Goal: Navigation & Orientation: Find specific page/section

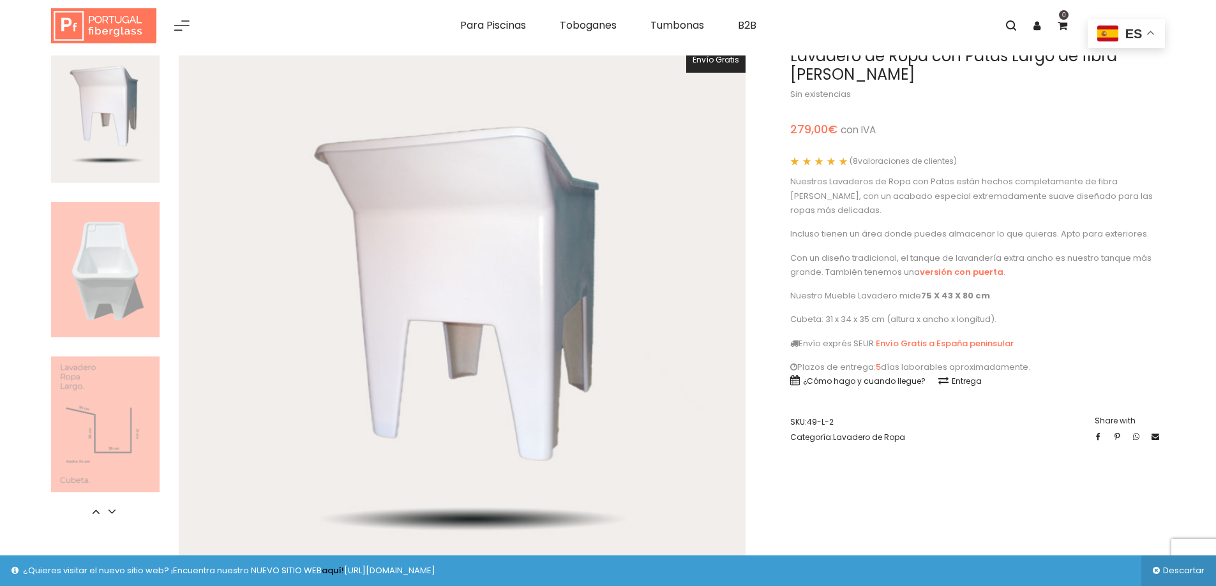
scroll to position [64, 0]
click at [108, 518] on icon at bounding box center [111, 513] width 13 height 13
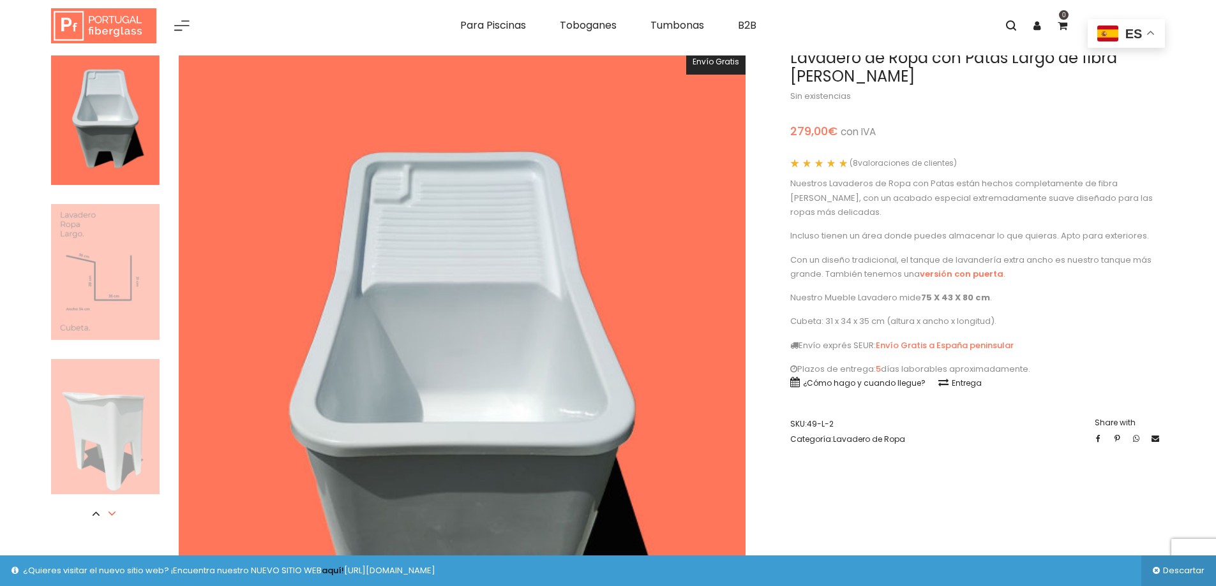
click at [108, 518] on icon at bounding box center [111, 513] width 13 height 13
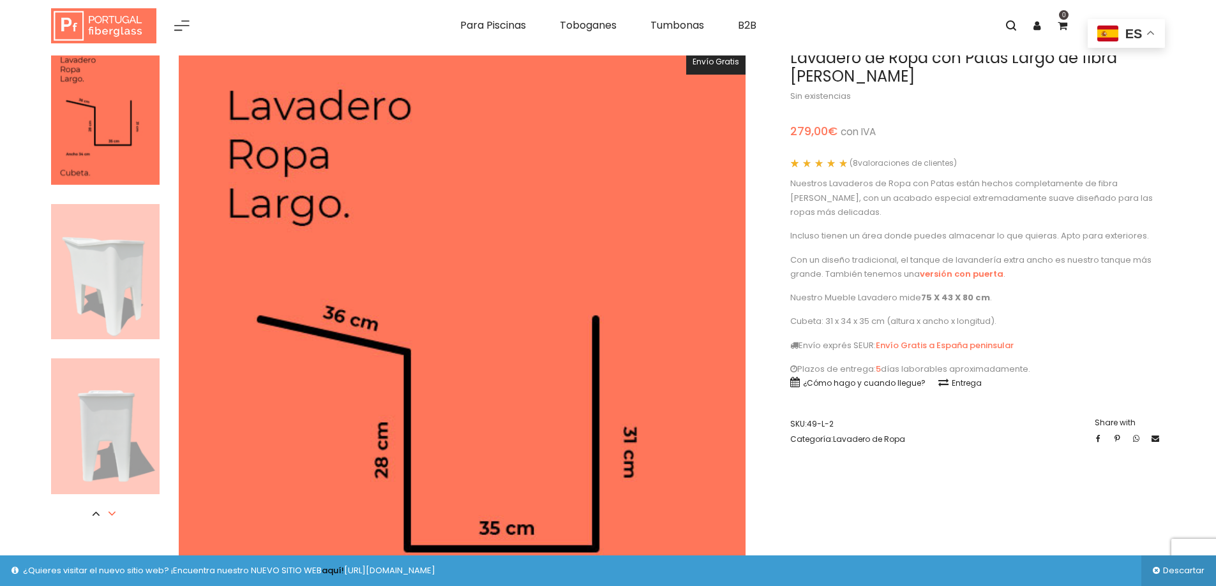
click at [108, 518] on icon at bounding box center [111, 513] width 13 height 13
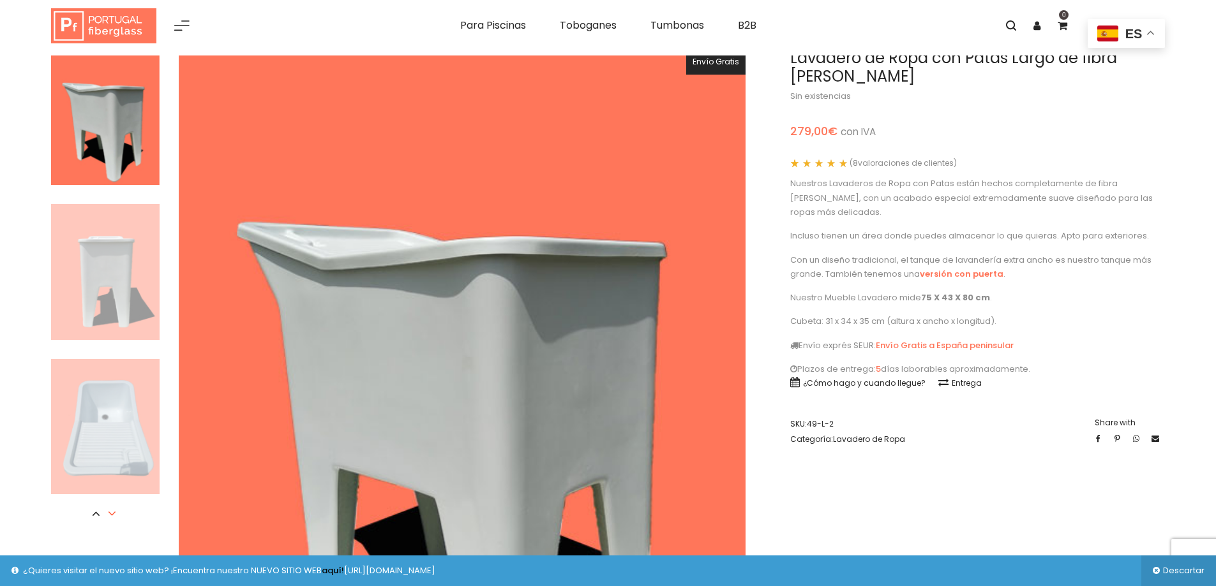
click at [110, 518] on icon at bounding box center [111, 513] width 13 height 13
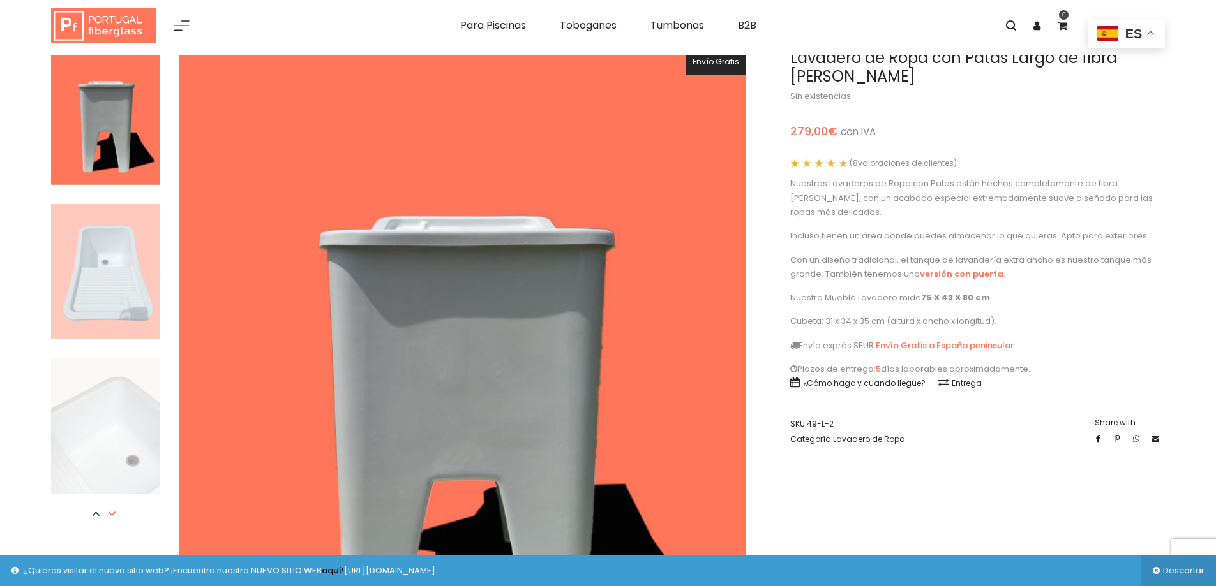
click at [110, 518] on icon at bounding box center [111, 513] width 13 height 13
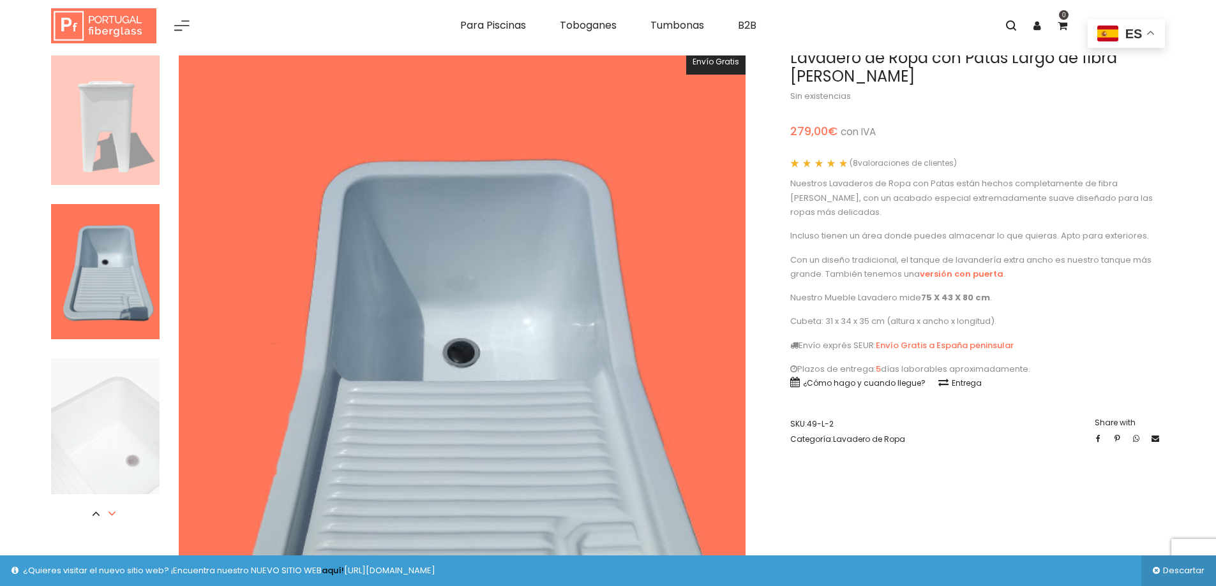
click at [113, 518] on icon at bounding box center [111, 513] width 13 height 13
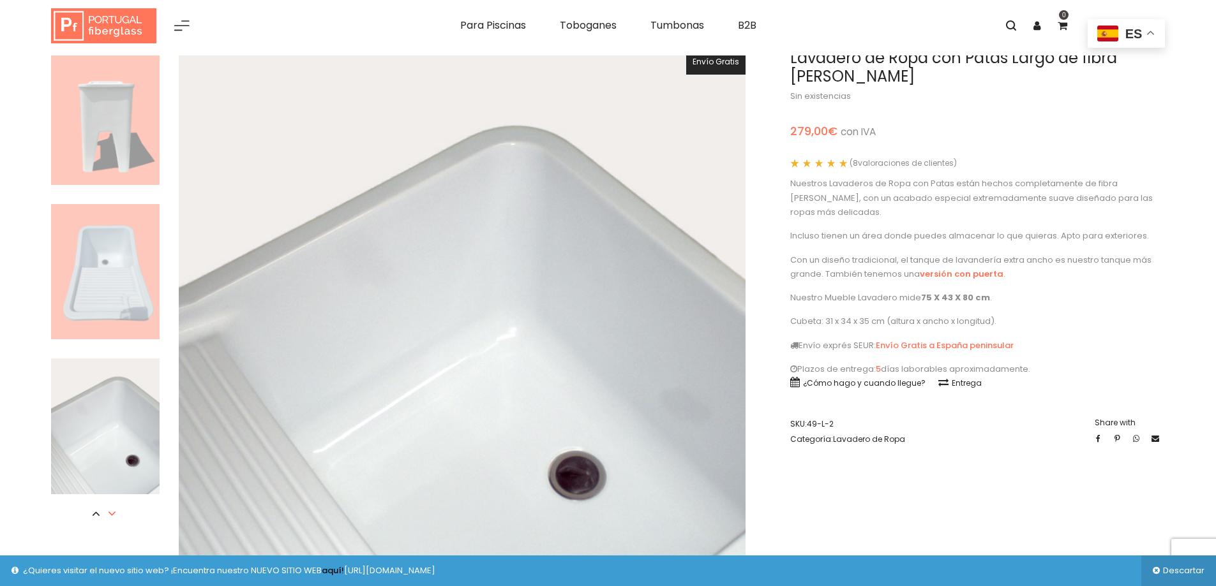
click at [113, 518] on icon at bounding box center [111, 513] width 13 height 13
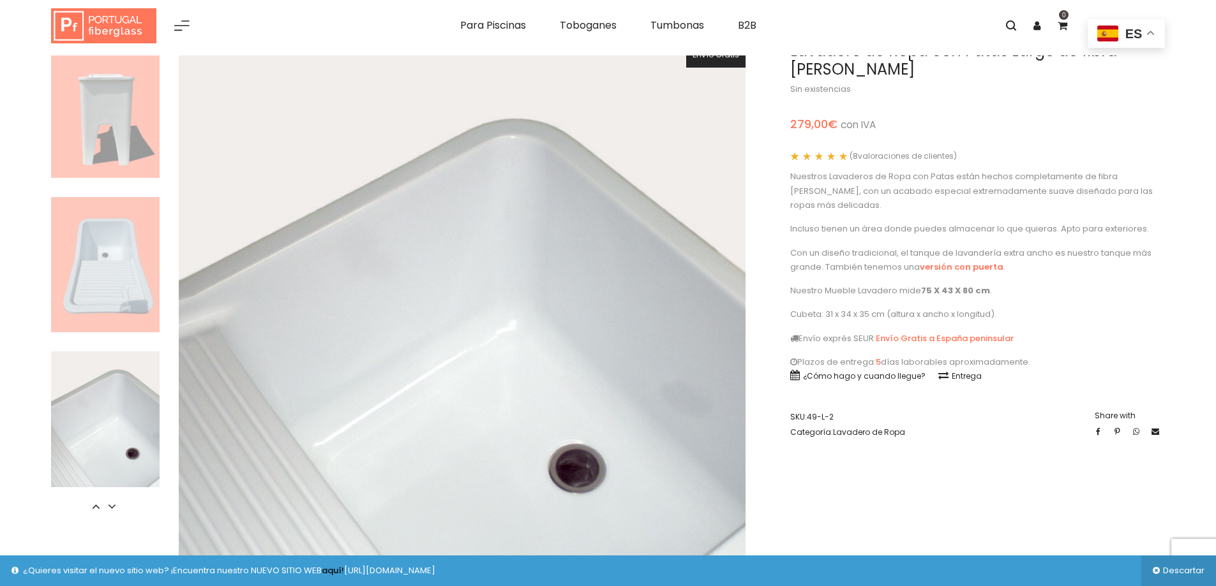
scroll to position [0, 0]
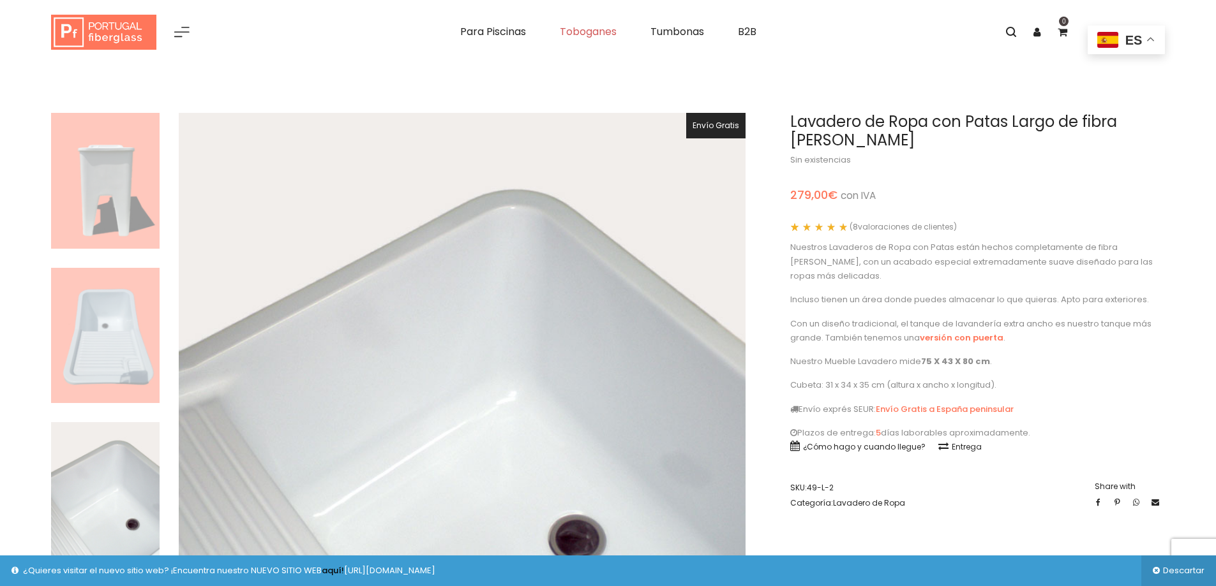
click at [589, 33] on span "Toboganes" at bounding box center [588, 31] width 57 height 15
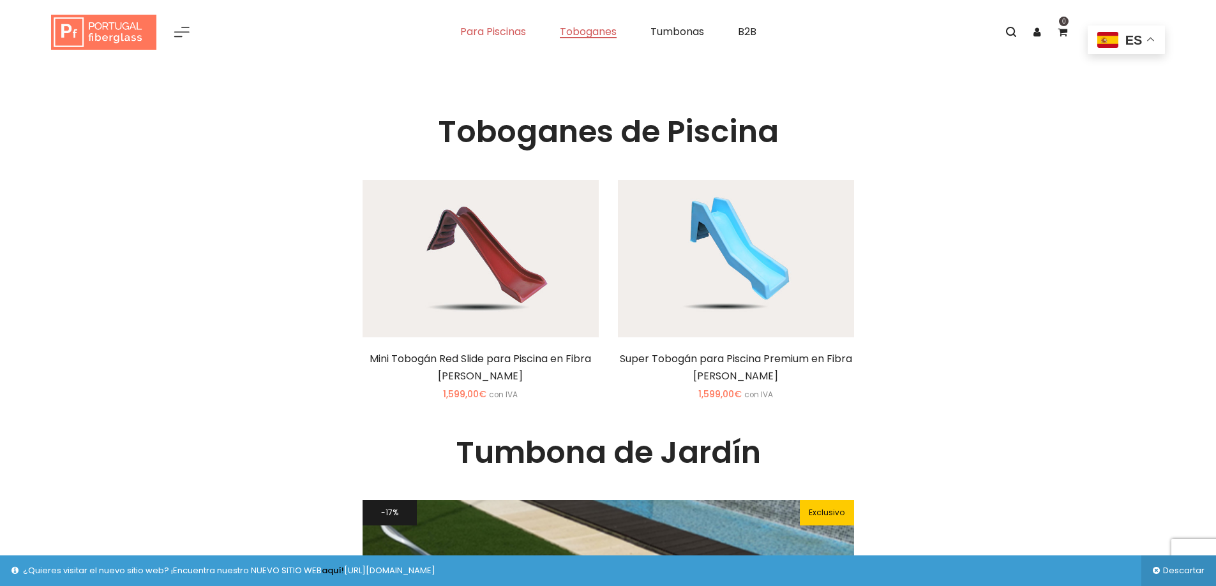
click at [496, 25] on span "Para Piscinas" at bounding box center [493, 31] width 66 height 15
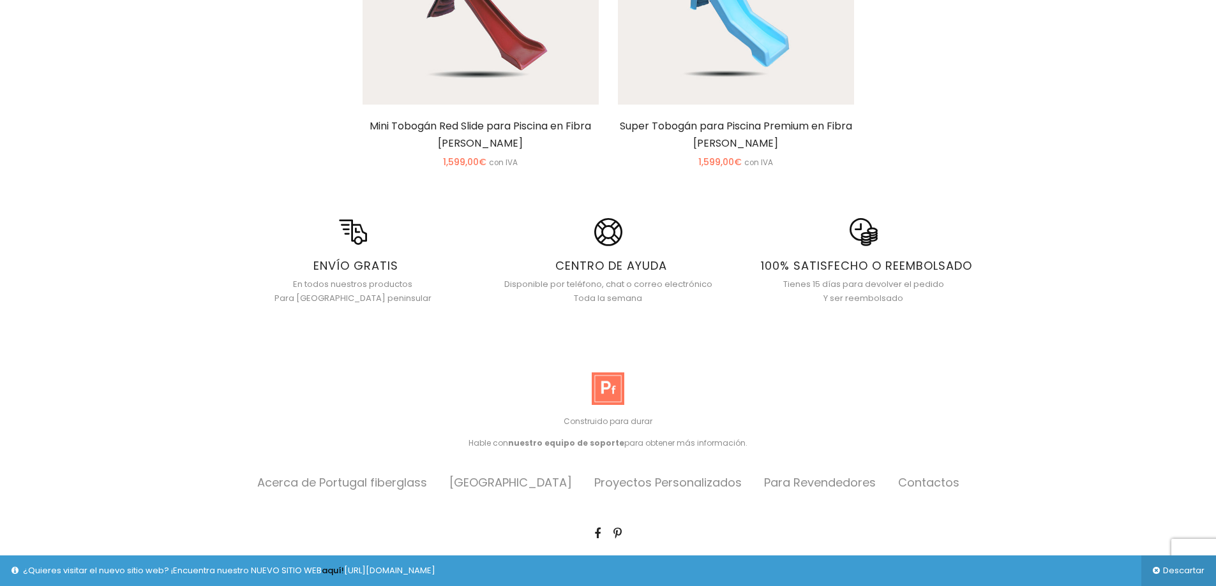
scroll to position [1159, 0]
